Goal: Information Seeking & Learning: Learn about a topic

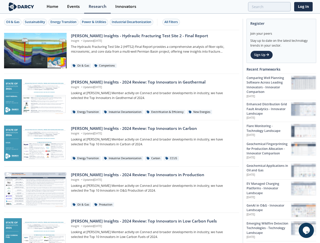
click at [13, 22] on div "Oil & Gas" at bounding box center [12, 22] width 13 height 5
click at [35, 22] on div "Sustainability" at bounding box center [35, 22] width 20 height 5
click at [64, 22] on div "Energy Transition" at bounding box center [63, 22] width 26 height 5
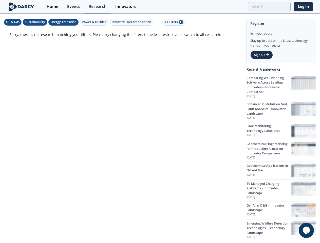
click at [95, 22] on div "Power & Utilities" at bounding box center [94, 22] width 24 height 5
